Goal: Transaction & Acquisition: Purchase product/service

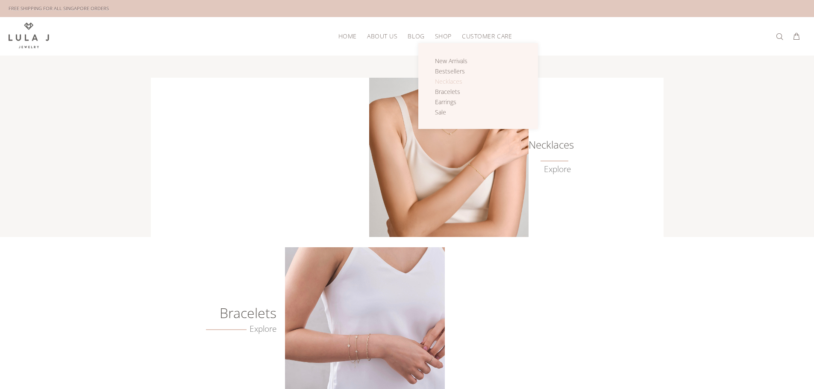
click at [450, 82] on span "Necklaces" at bounding box center [448, 81] width 27 height 8
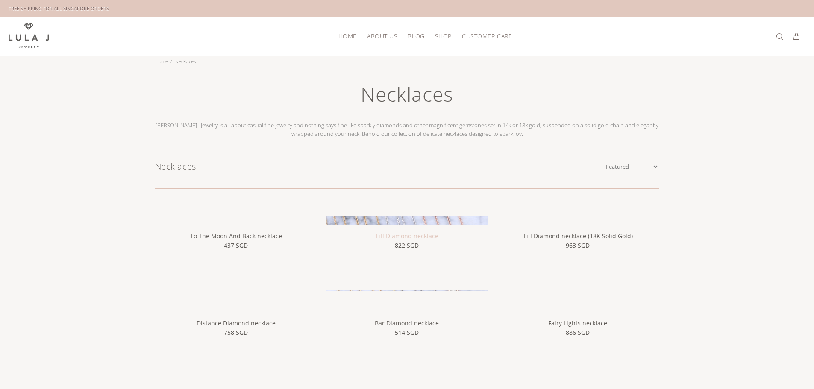
click at [407, 236] on link "Tiff Diamond necklace" at bounding box center [406, 236] width 63 height 8
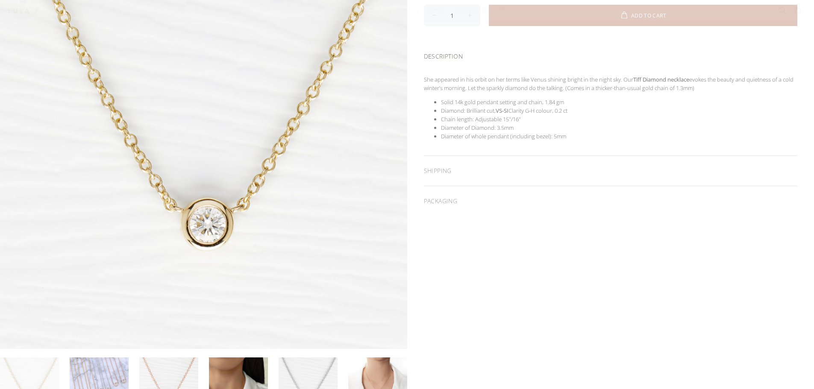
scroll to position [256, 0]
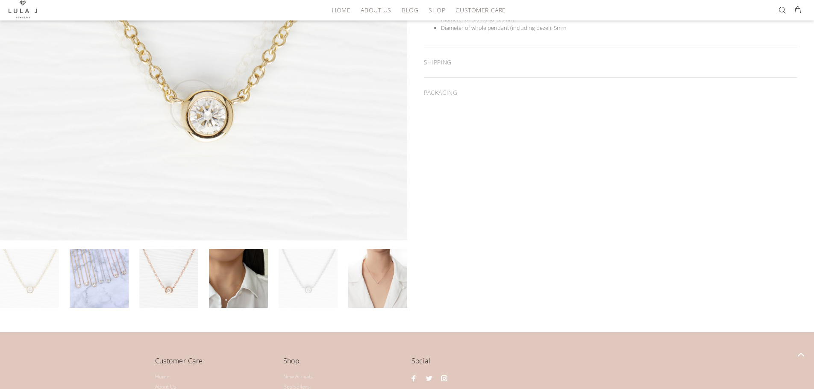
click at [289, 271] on link at bounding box center [308, 278] width 59 height 59
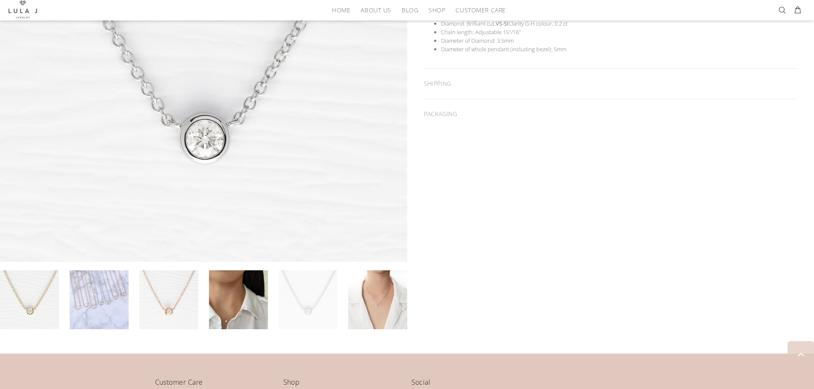
scroll to position [214, 0]
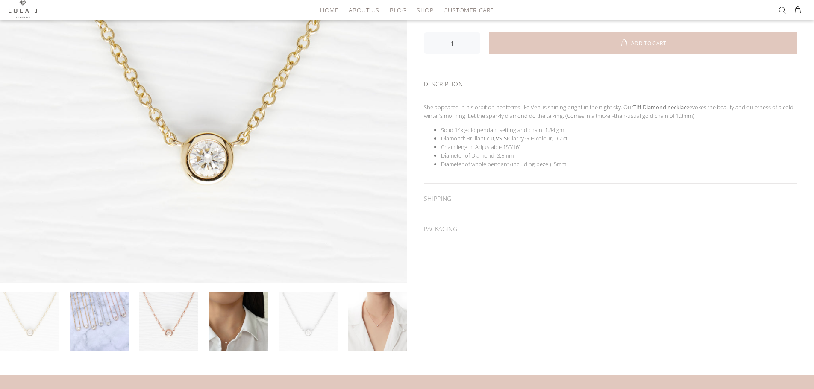
click at [315, 323] on link at bounding box center [308, 321] width 59 height 59
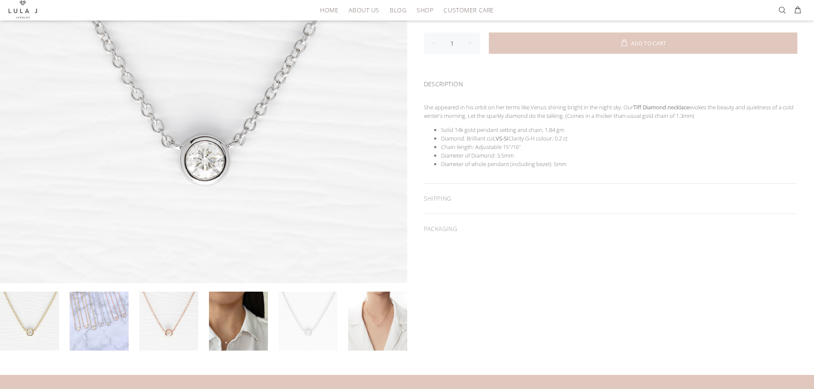
scroll to position [0, 0]
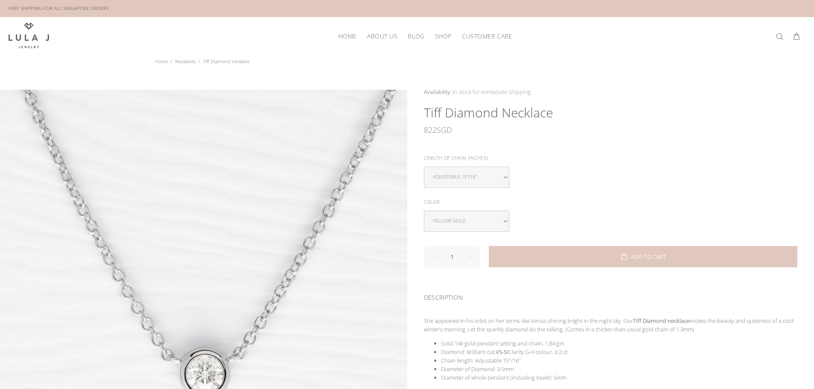
click at [349, 34] on span "HOME" at bounding box center [348, 36] width 18 height 6
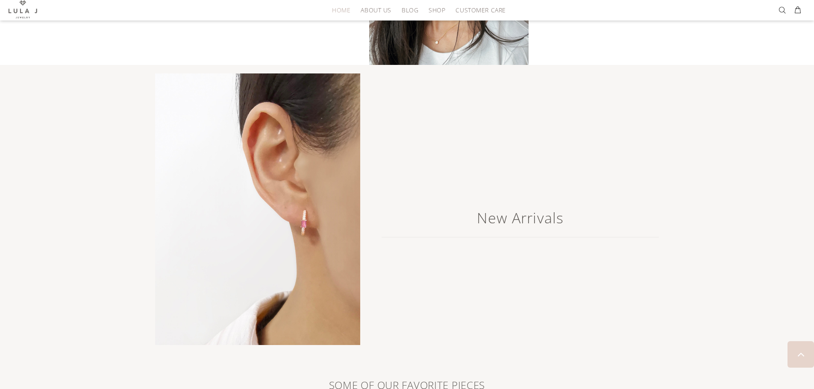
scroll to position [385, 0]
